Goal: Task Accomplishment & Management: Use online tool/utility

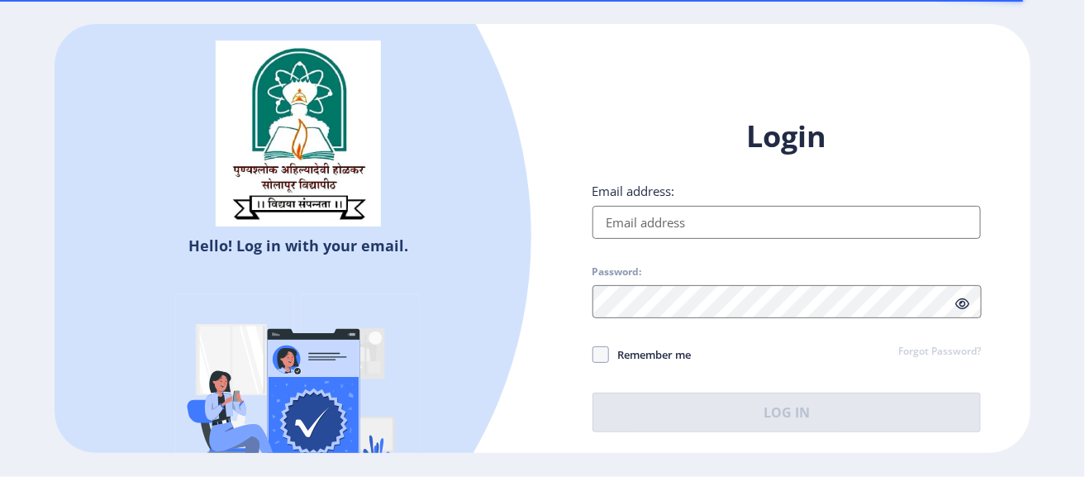
click at [616, 223] on input "Email address:" at bounding box center [786, 222] width 389 height 33
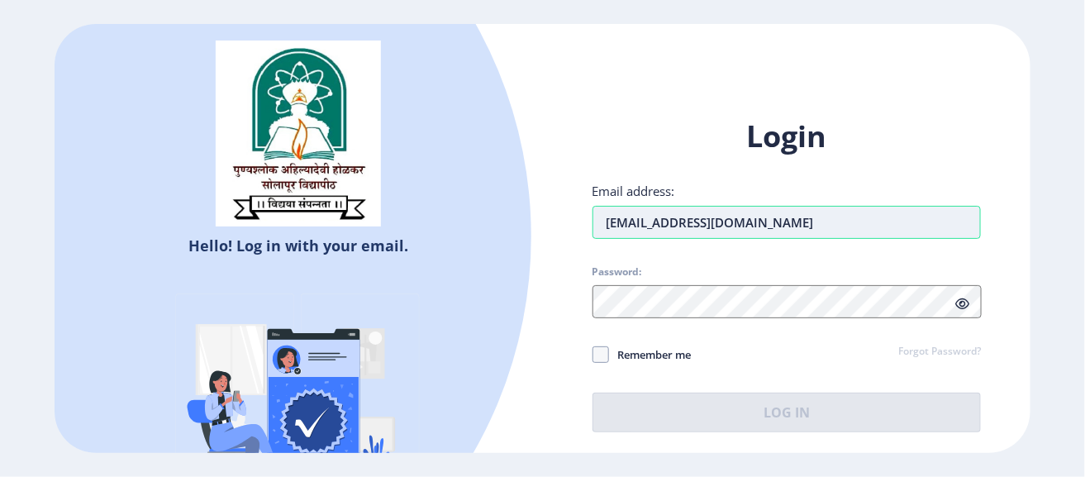
type input "[EMAIL_ADDRESS][DOMAIN_NAME]"
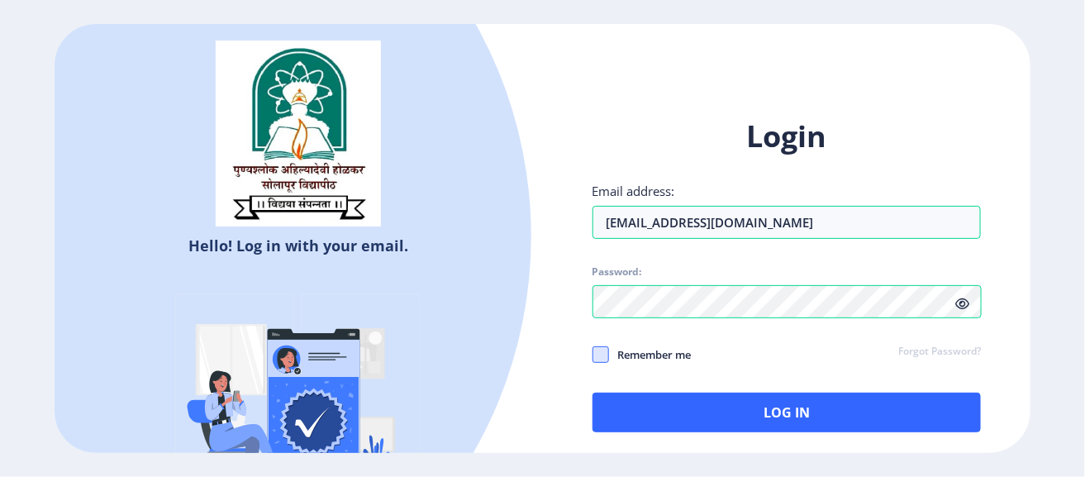
click at [607, 351] on span at bounding box center [600, 354] width 17 height 17
click at [593, 354] on input "Remember me" at bounding box center [592, 354] width 1 height 1
checkbox input "true"
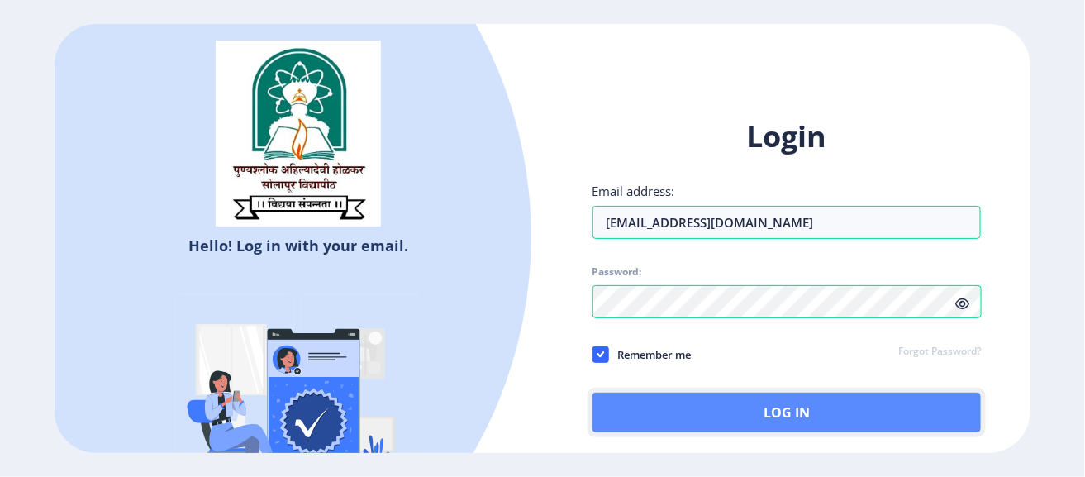
click at [631, 413] on button "Log In" at bounding box center [786, 412] width 389 height 40
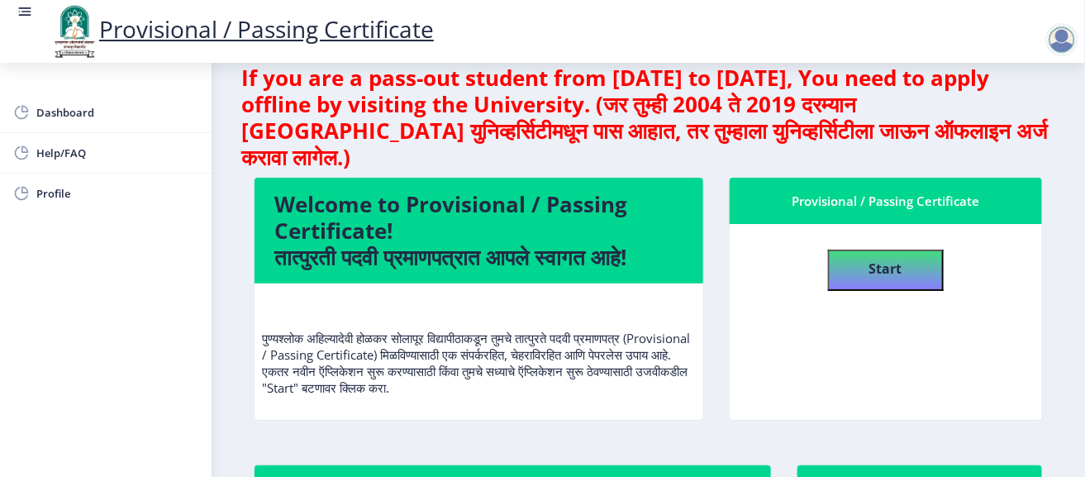
scroll to position [28, 0]
click at [541, 277] on nb-card-header "Welcome to Provisional / Passing Certificate! तात्पुरती पदवी प्रमाणपत्रात आपले …" at bounding box center [478, 231] width 449 height 106
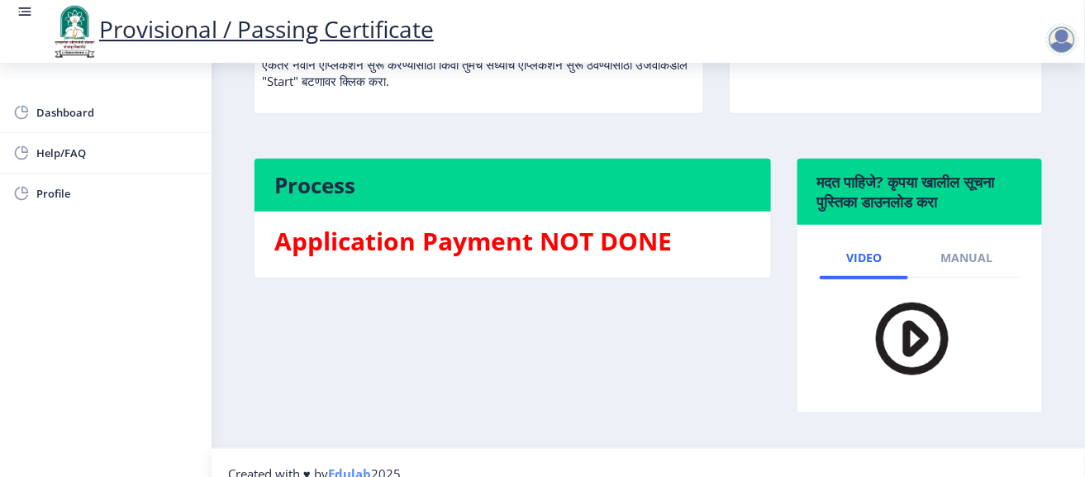
scroll to position [314, 0]
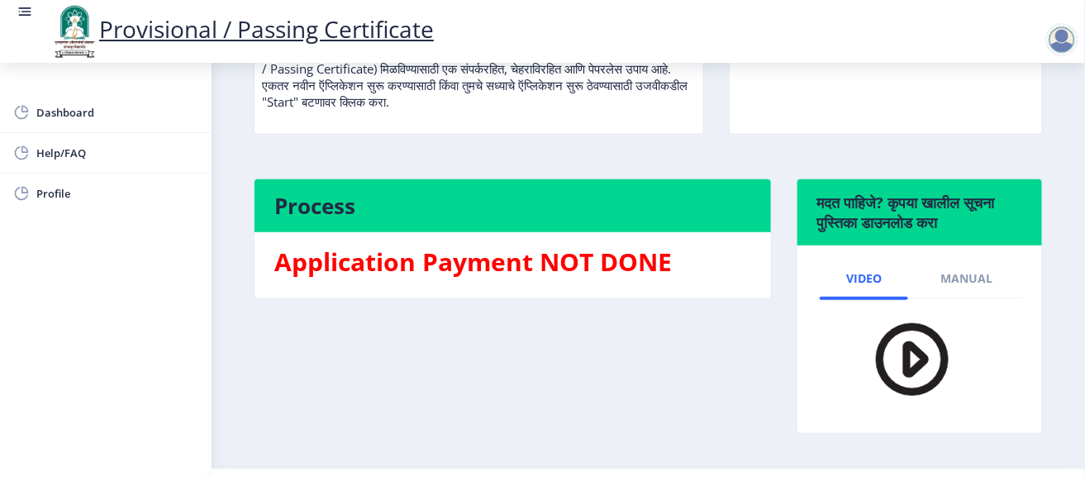
click at [901, 356] on img at bounding box center [901, 358] width 116 height 95
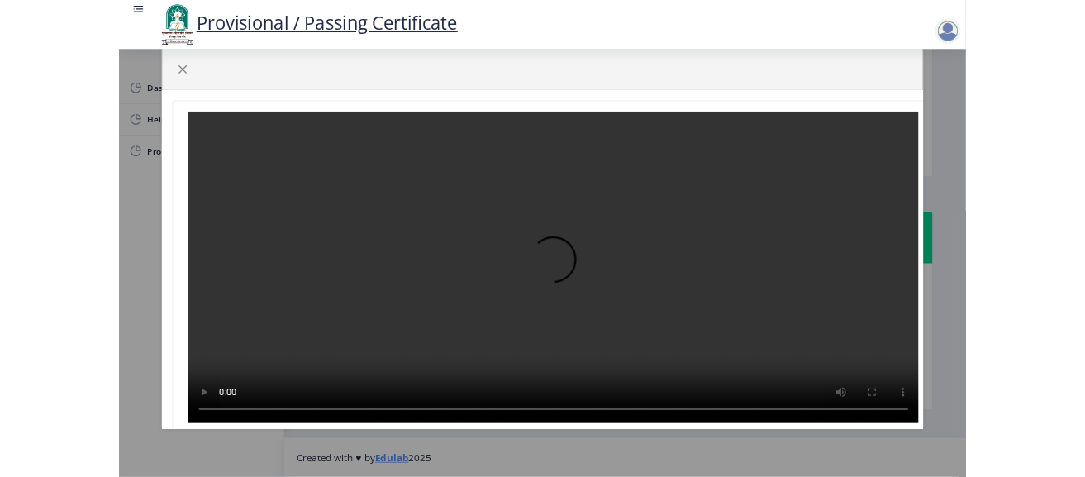
scroll to position [220, 0]
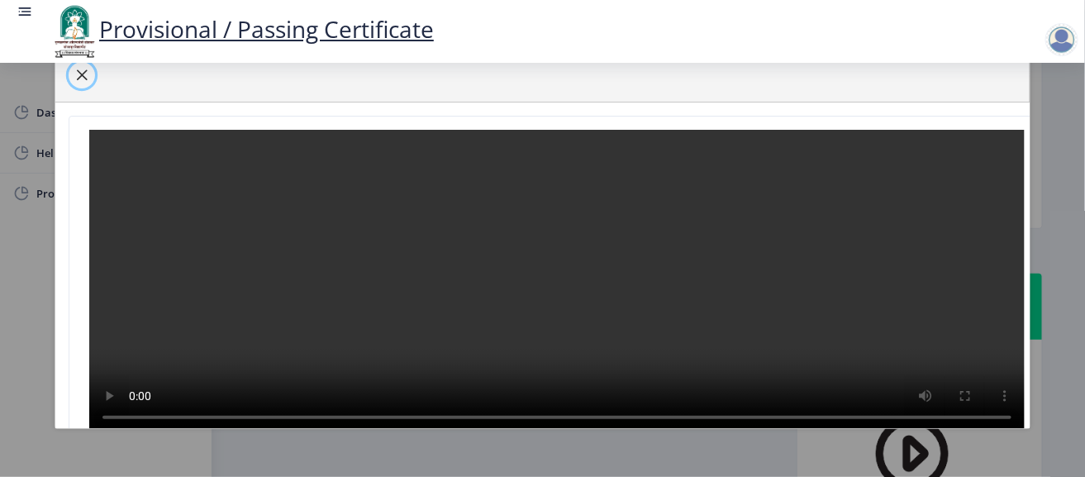
click at [80, 71] on span "button" at bounding box center [81, 75] width 13 height 13
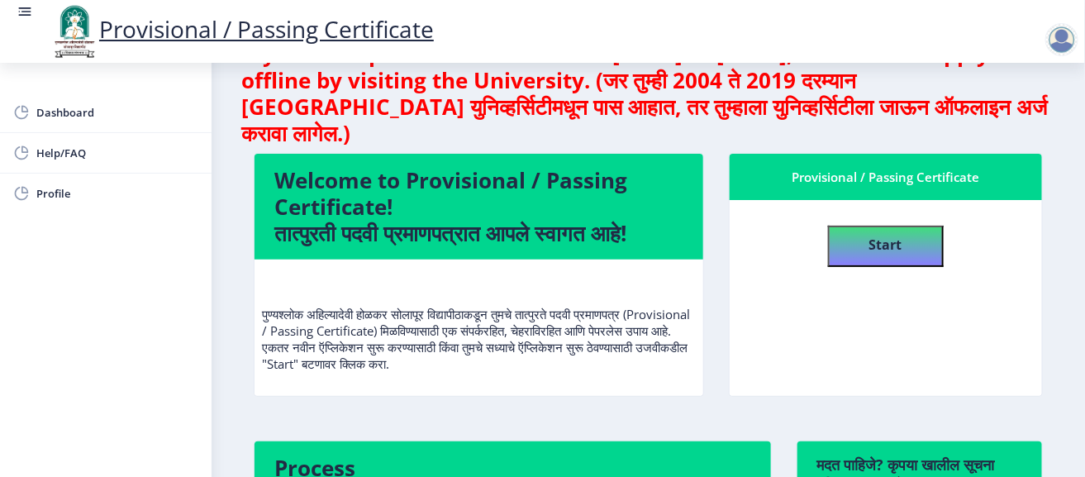
scroll to position [0, 0]
